Goal: Task Accomplishment & Management: Manage account settings

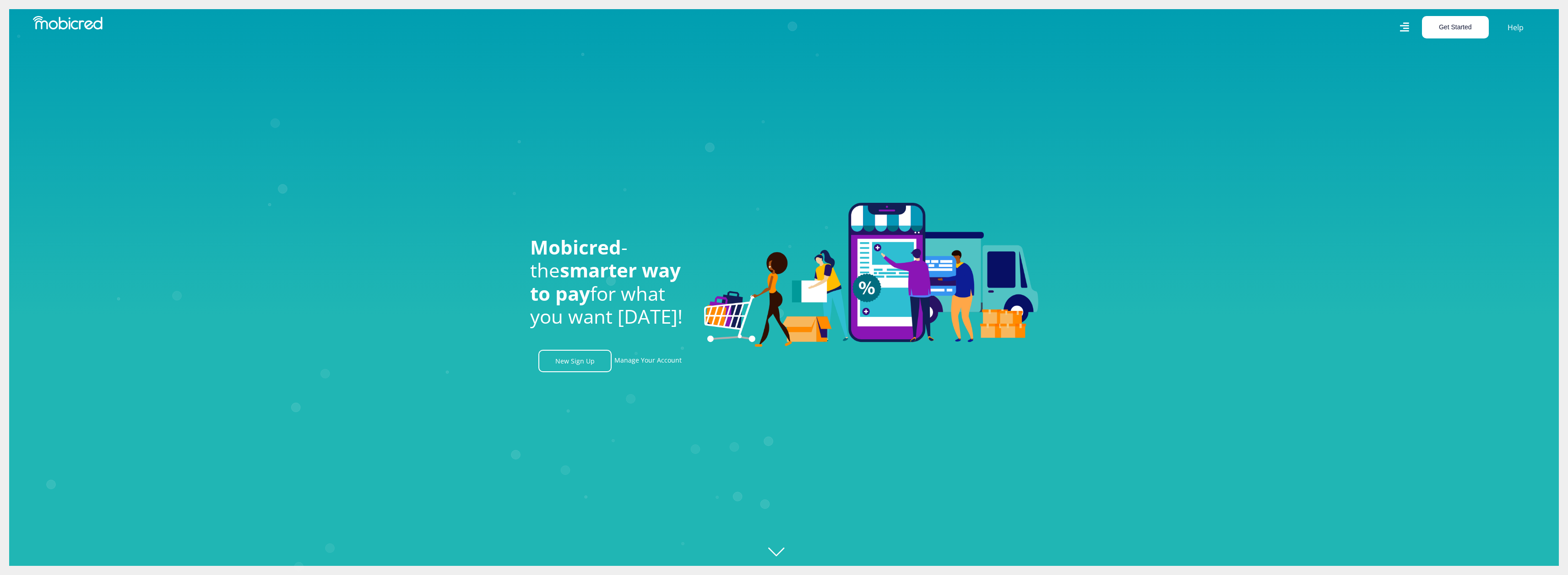
scroll to position [0, 2088]
click at [1404, 32] on icon at bounding box center [1404, 27] width 10 height 10
click at [1458, 26] on button "Get Started" at bounding box center [1455, 27] width 67 height 23
click at [648, 365] on link "Manage Your Account" at bounding box center [648, 361] width 67 height 23
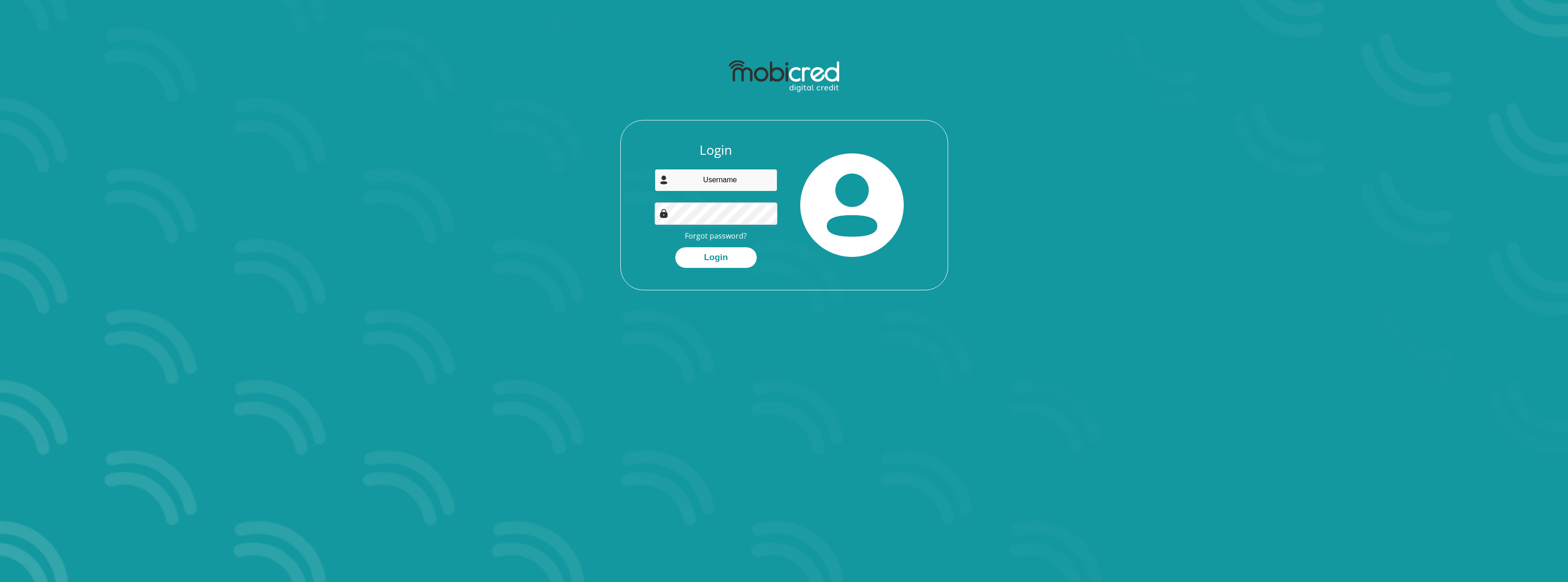
click at [734, 183] on input "email" at bounding box center [716, 180] width 123 height 23
type input "anton@interon.co.za"
drag, startPoint x: 715, startPoint y: 241, endPoint x: 712, endPoint y: 256, distance: 15.3
click at [715, 243] on div "Login anton@interon.co.za Forgot password? Login" at bounding box center [716, 205] width 136 height 125
click at [712, 256] on button "Login" at bounding box center [716, 257] width 81 height 21
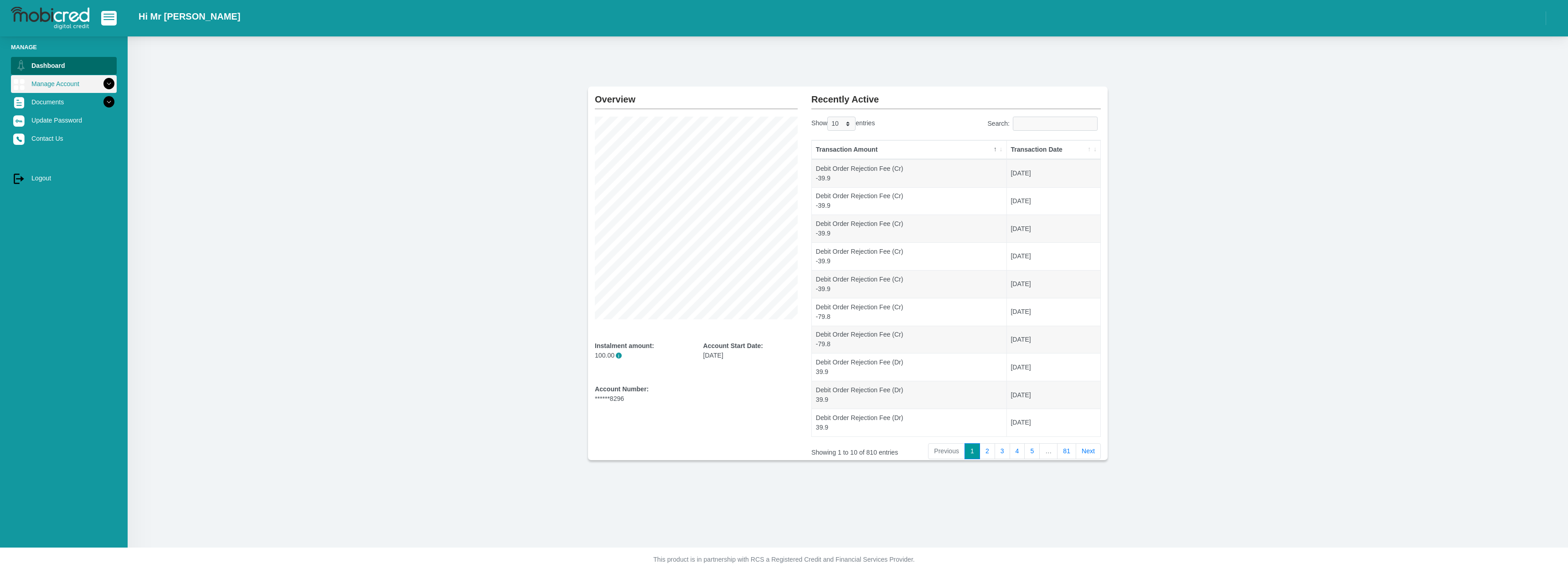
click at [44, 81] on link "Manage Account" at bounding box center [64, 84] width 106 height 17
